Goal: Task Accomplishment & Management: Complete application form

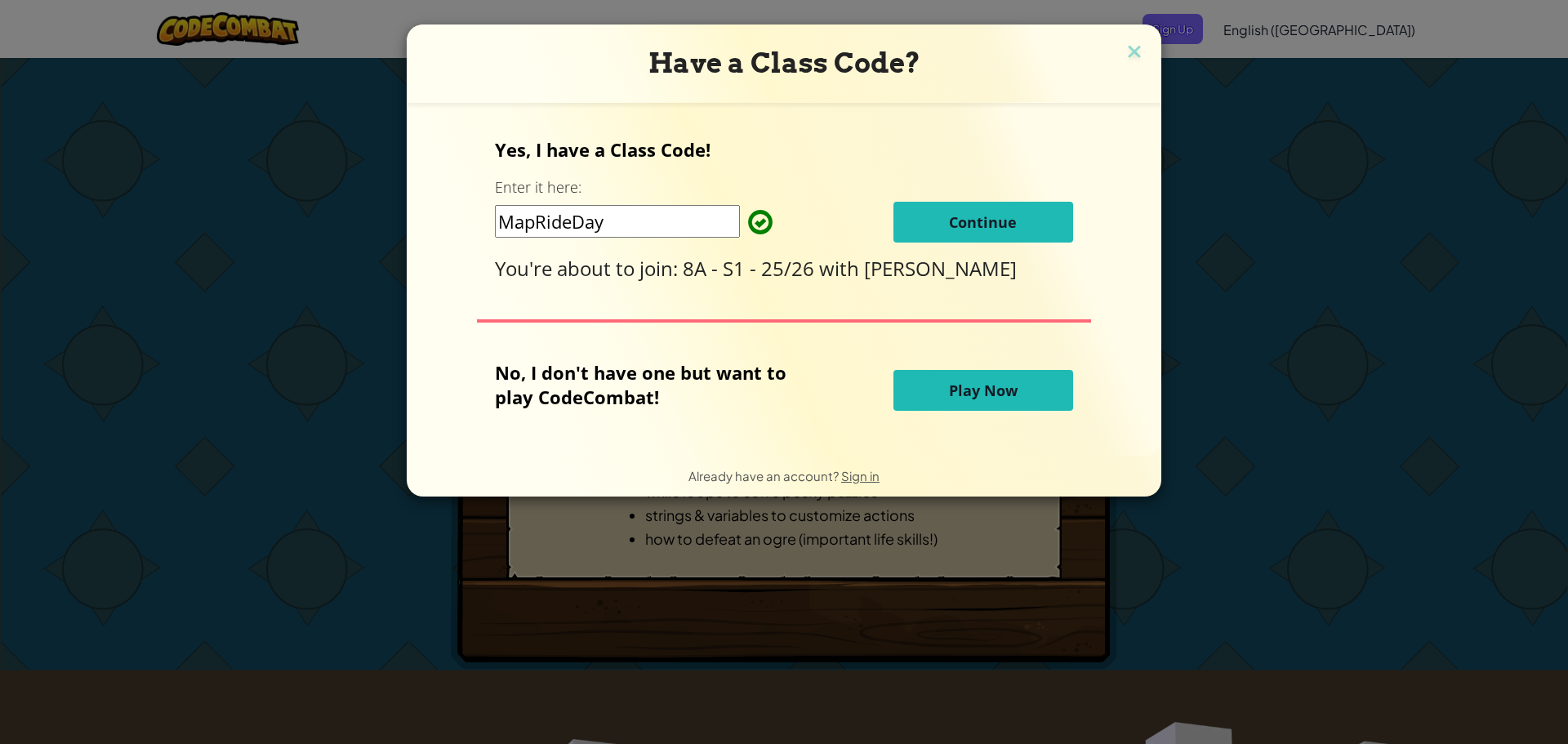
click at [617, 229] on input "MapRideDay" at bounding box center [618, 221] width 246 height 33
click at [654, 314] on div "Yes, I have a Class Code! Enter it here: MapRideDay Continue You're about to jo…" at bounding box center [784, 278] width 722 height 320
drag, startPoint x: 943, startPoint y: 197, endPoint x: 945, endPoint y: 205, distance: 8.2
click at [944, 198] on div "Yes, I have a Class Code! Enter it here: MapRideDay Continue You're about to jo…" at bounding box center [783, 210] width 577 height 145
click at [949, 221] on span "Continue" at bounding box center [983, 222] width 68 height 19
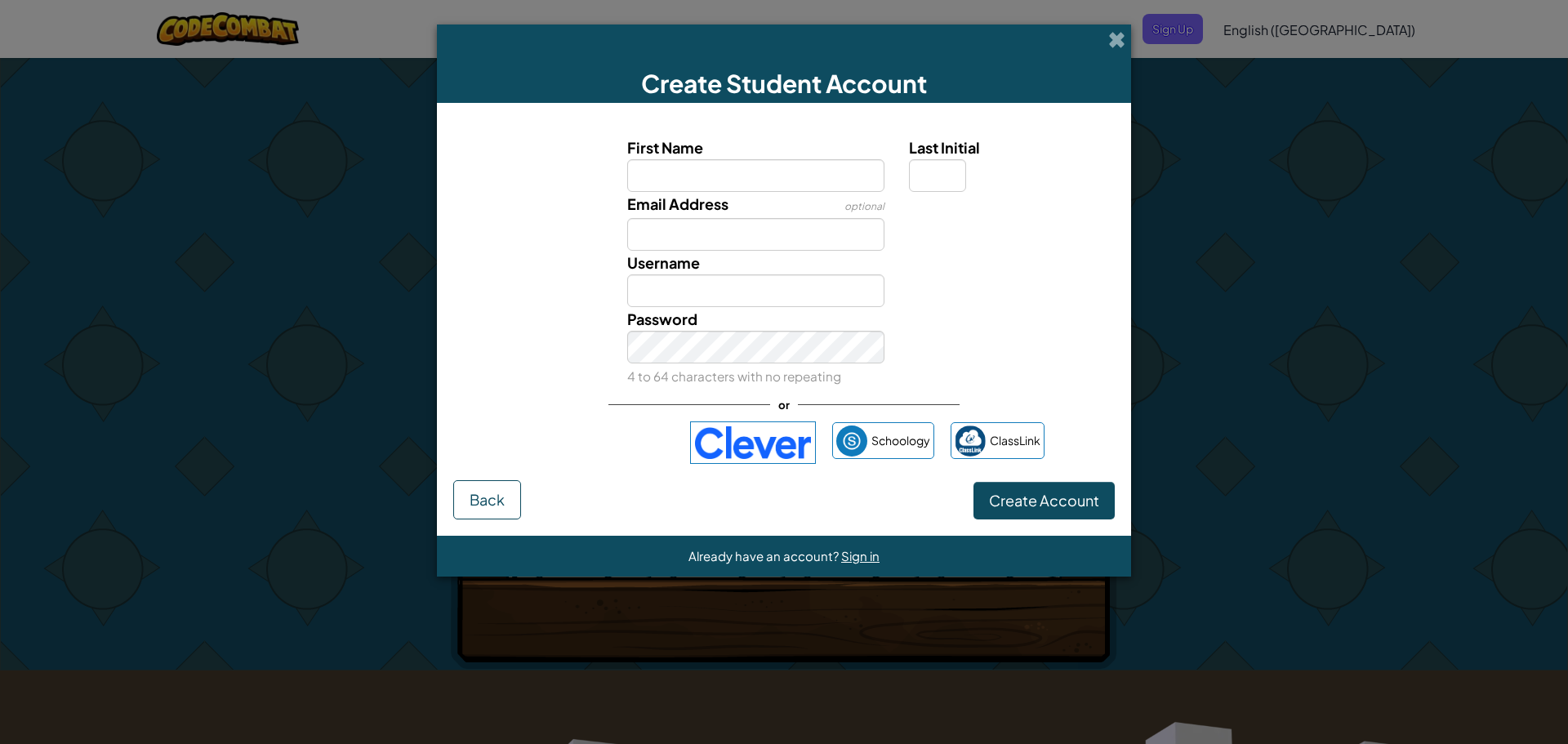
click at [1101, 34] on div "Create Student Account" at bounding box center [784, 63] width 694 height 78
click at [705, 176] on input "First Name" at bounding box center [756, 176] width 258 height 33
type input "maximo"
click at [841, 292] on input "Maximo" at bounding box center [756, 291] width 258 height 33
type input "Maximo2025"
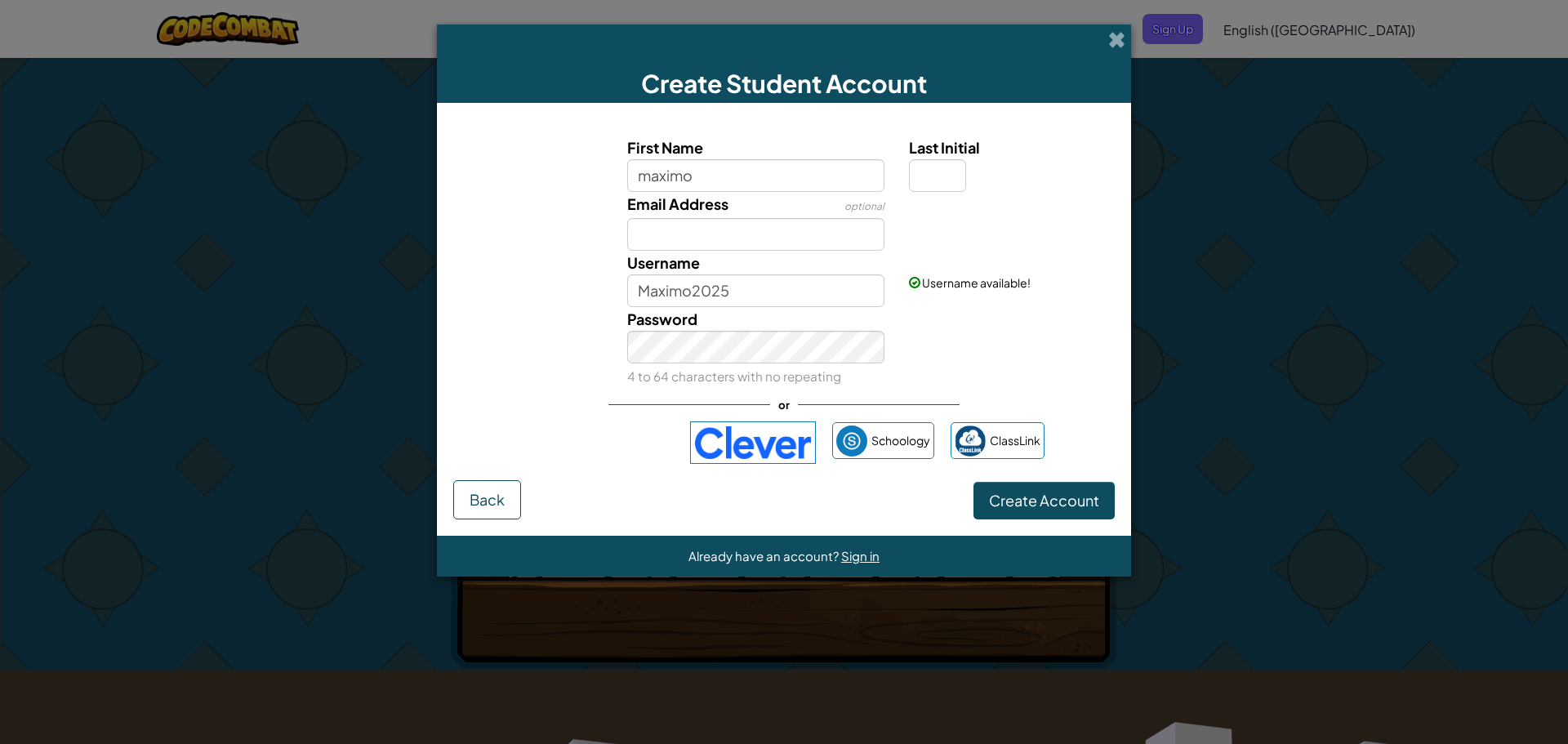
click at [1063, 251] on div "Username available!" at bounding box center [1010, 270] width 226 height 40
click at [951, 189] on input "Last Initial" at bounding box center [938, 176] width 57 height 33
type input "l"
type input "r"
type input "L"
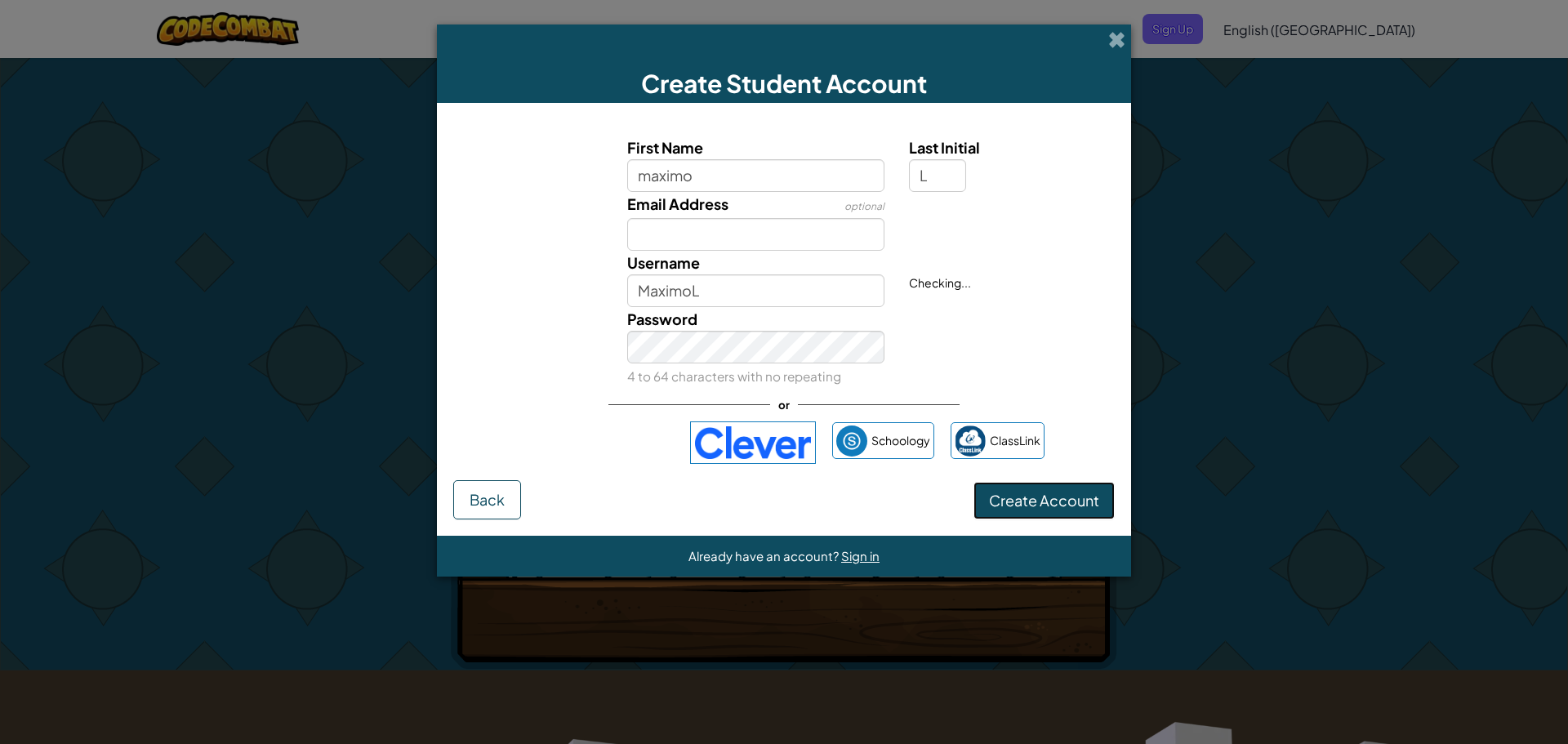
click at [1005, 492] on span "Create Account" at bounding box center [1044, 500] width 110 height 18
click at [808, 298] on input "MaximoL" at bounding box center [756, 291] width 258 height 33
type input "MaximoL s1"
click at [1004, 482] on button "Create Account" at bounding box center [1044, 501] width 141 height 38
drag, startPoint x: 1026, startPoint y: 483, endPoint x: 1022, endPoint y: 503, distance: 20.4
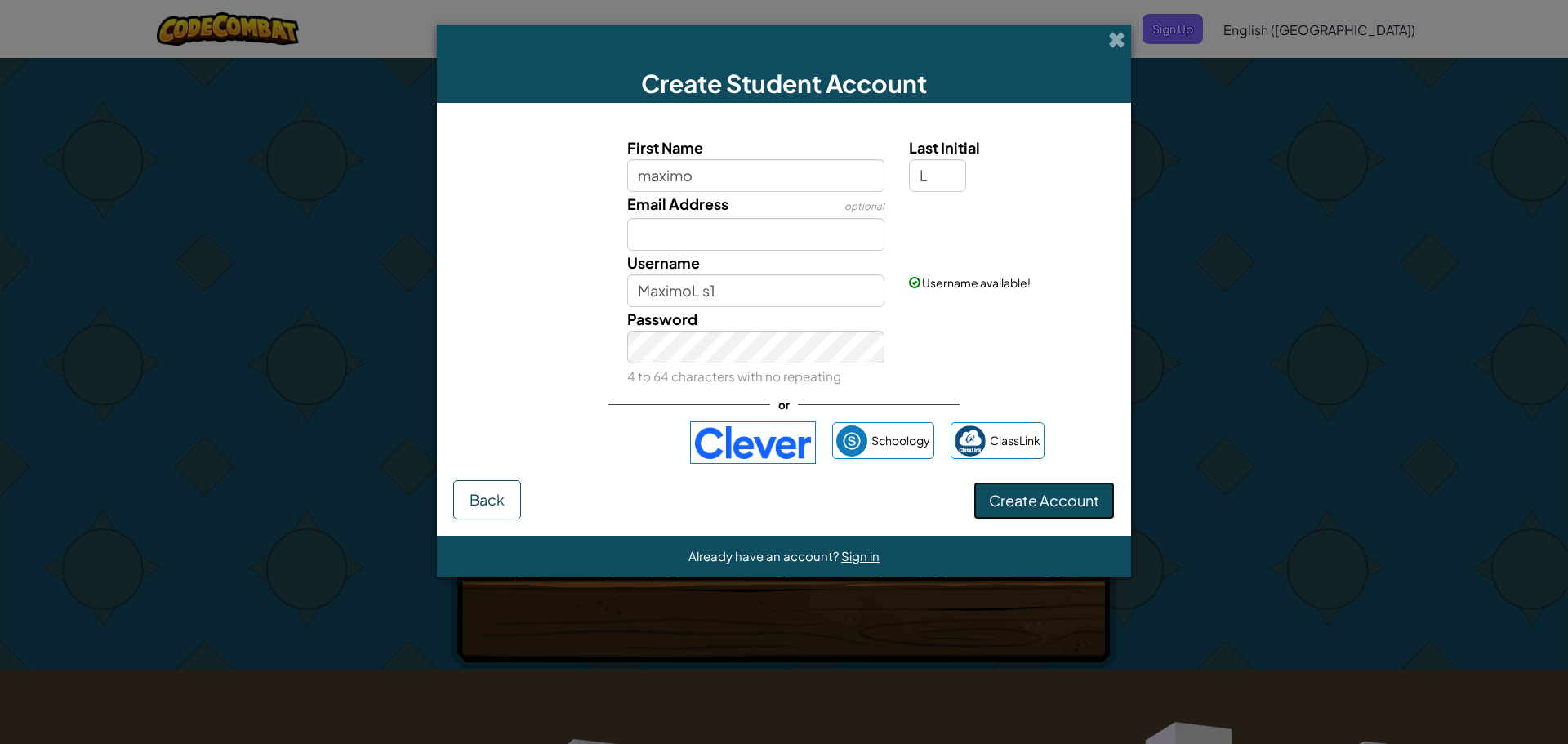
click at [1022, 503] on button "Create Account" at bounding box center [1044, 501] width 141 height 38
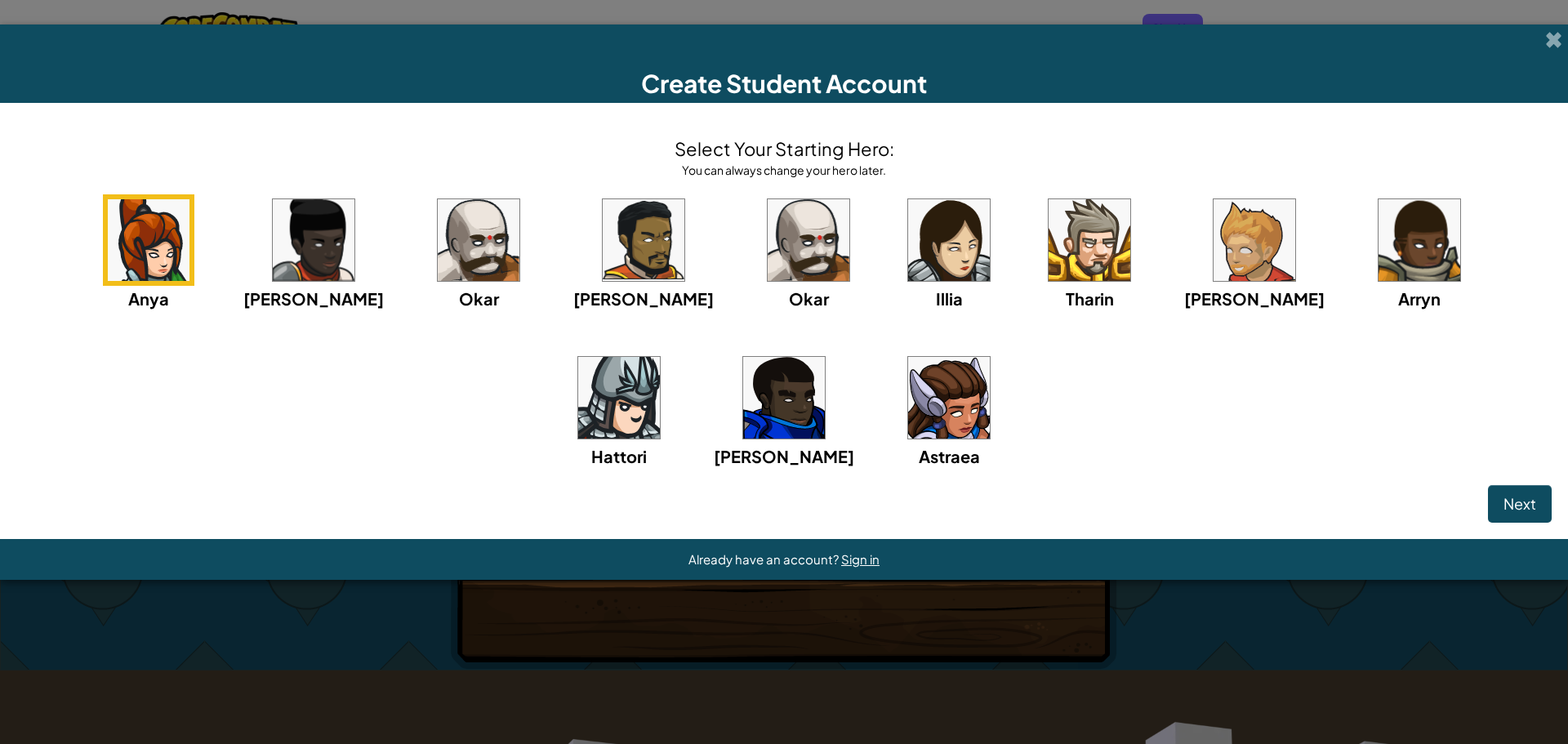
click button "Next" at bounding box center [1521, 503] width 64 height 38
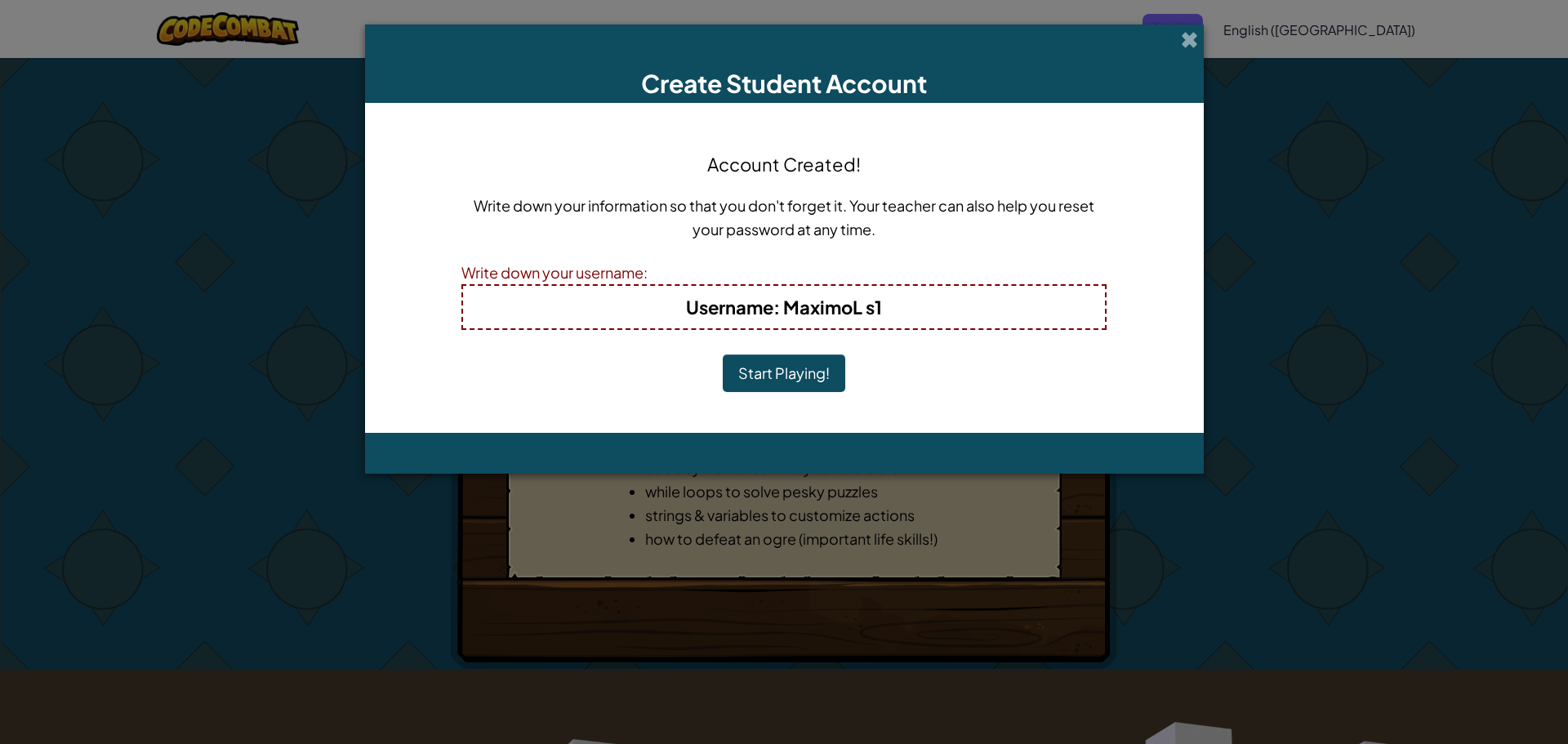
click at [772, 382] on button "Start Playing!" at bounding box center [784, 373] width 123 height 38
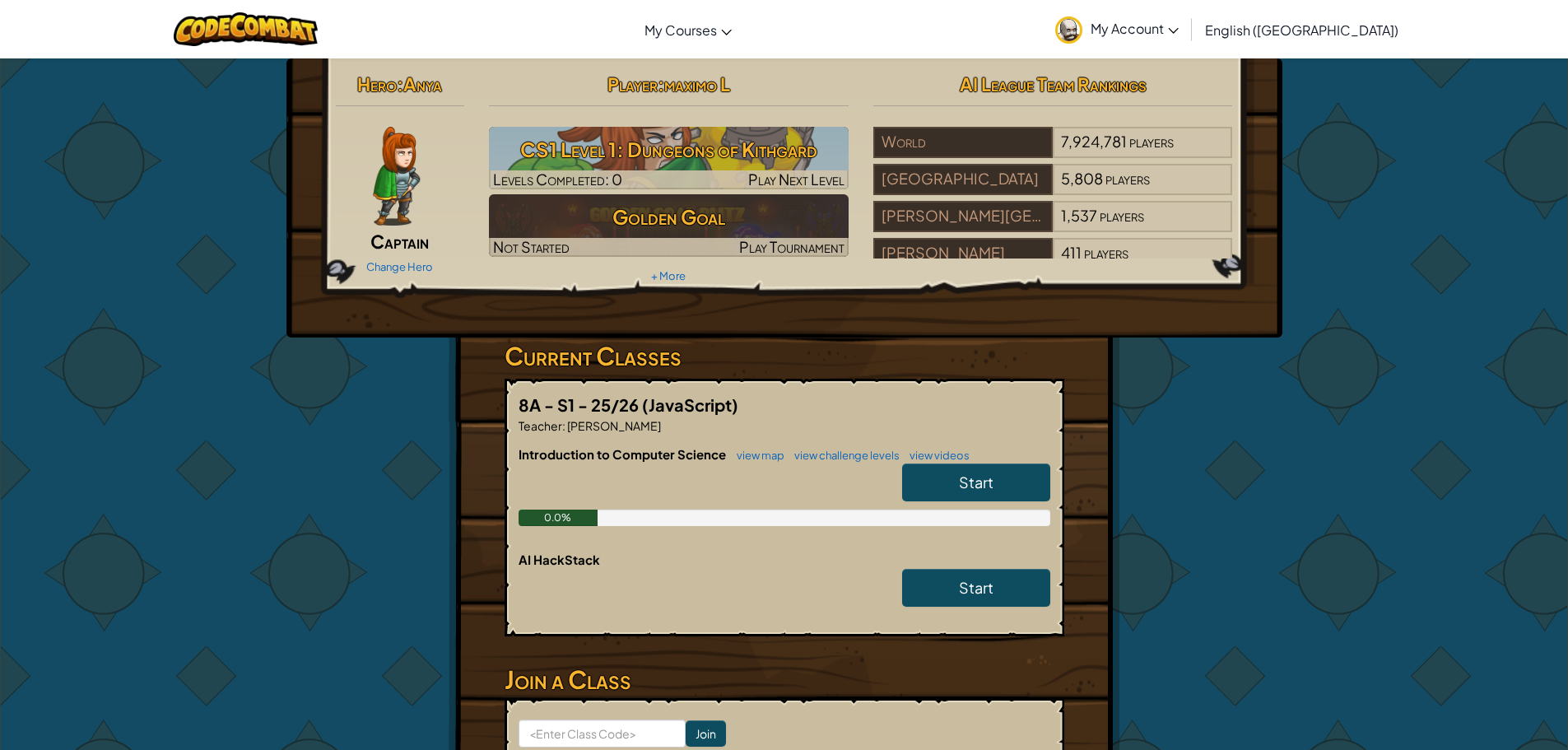
click at [402, 200] on img at bounding box center [396, 175] width 47 height 98
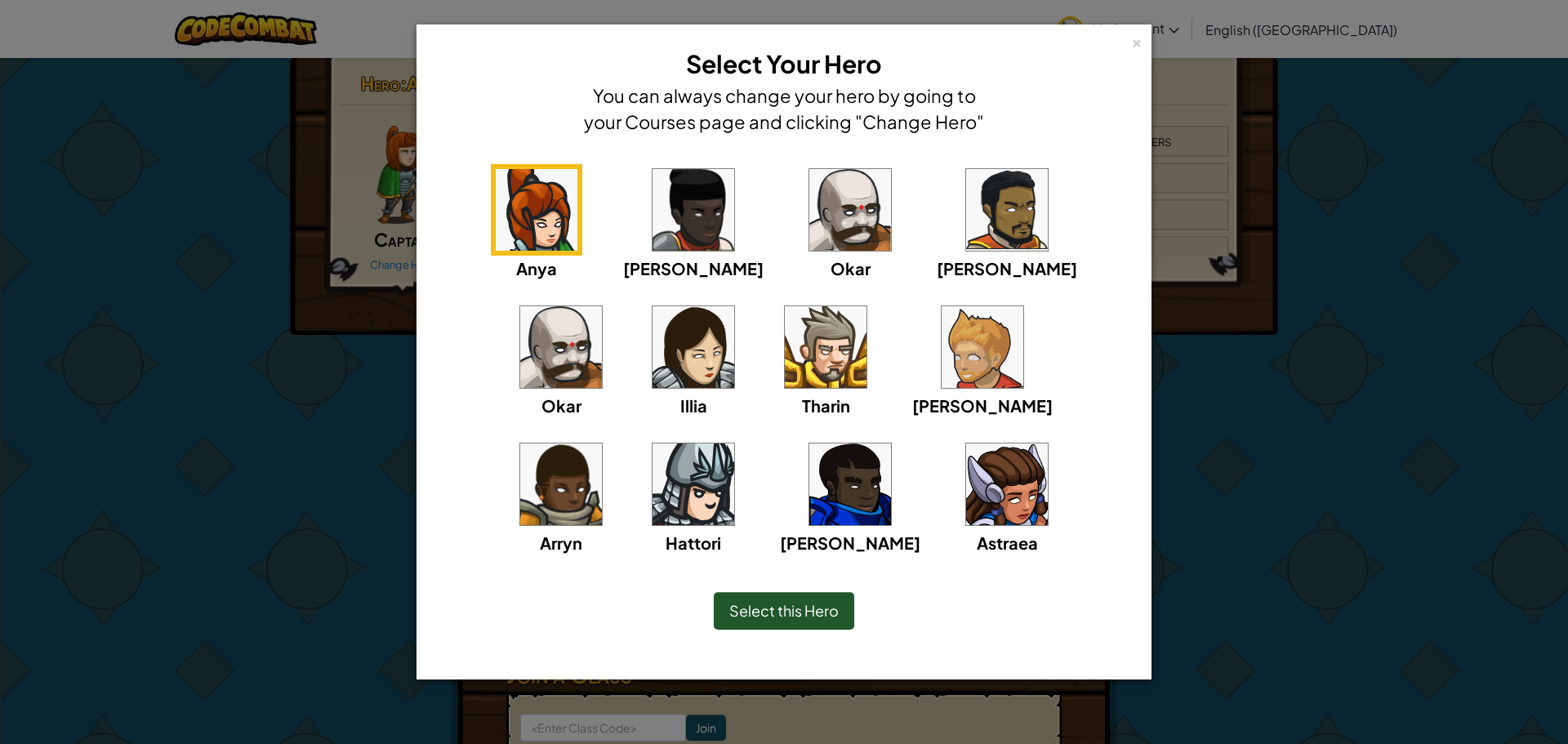
click at [809, 197] on img at bounding box center [850, 210] width 82 height 82
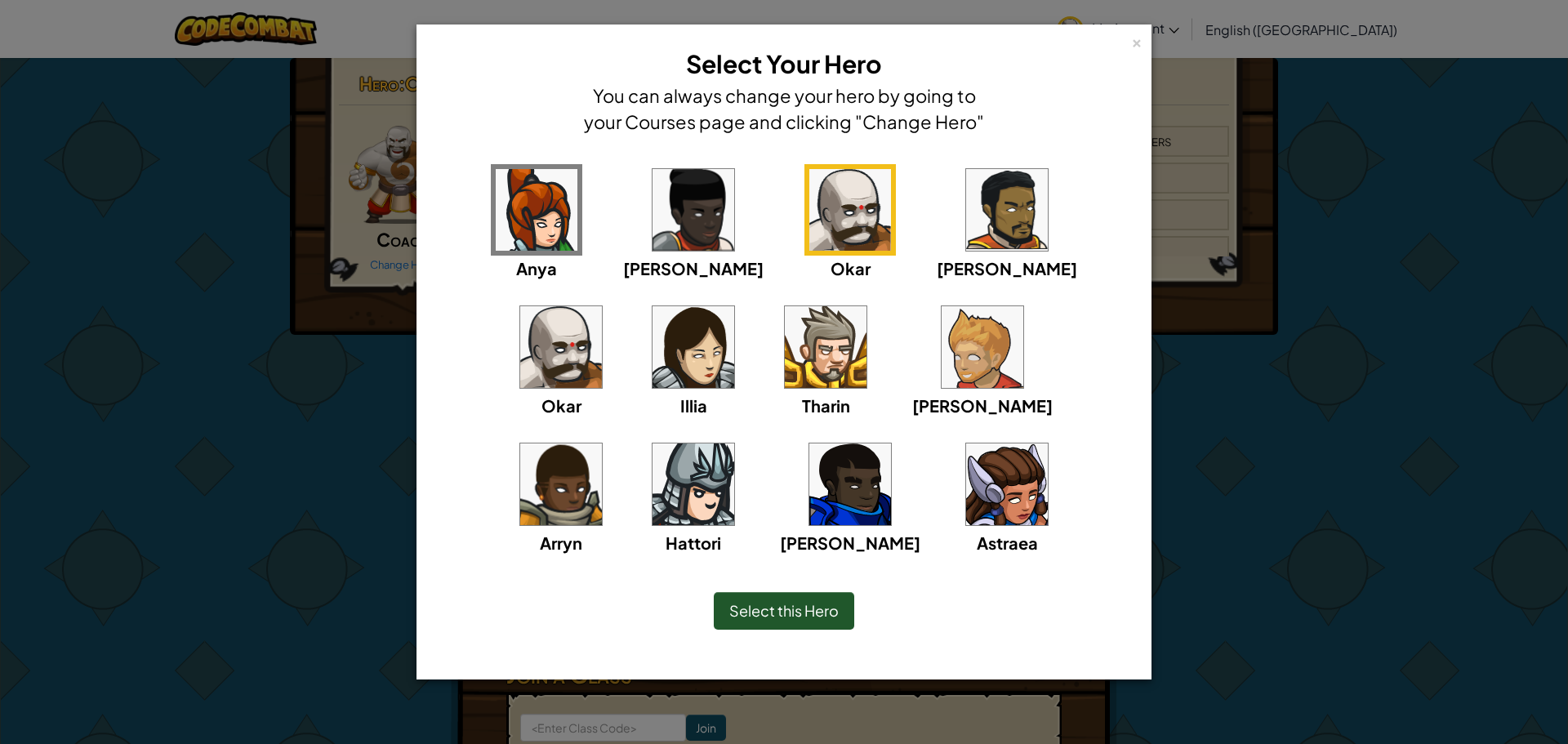
click at [852, 617] on div "Select this Hero" at bounding box center [784, 611] width 140 height 38
